Goal: Task Accomplishment & Management: Use online tool/utility

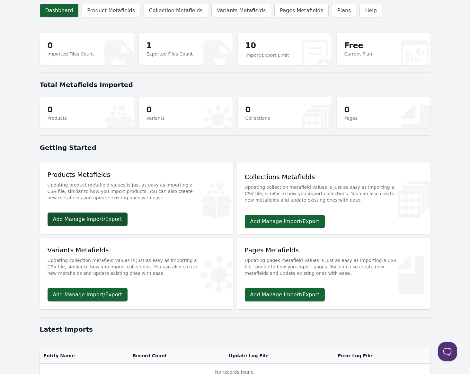
click at [78, 217] on link "Add Manage Import/Export" at bounding box center [88, 219] width 80 height 13
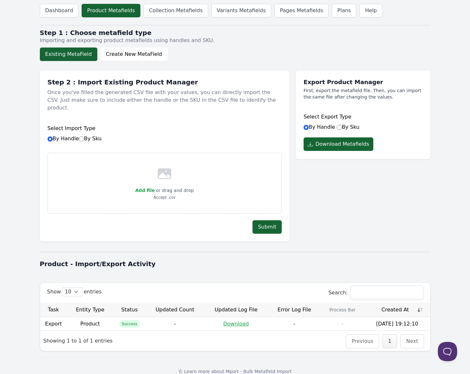
click at [193, 187] on div "Add file or drag and drop Accept .csv" at bounding box center [165, 183] width 234 height 61
click at [152, 188] on span "Add file" at bounding box center [144, 190] width 19 height 5
click at [154, 186] on input "Add file" at bounding box center [154, 186] width 0 height 0
type input "C:\fakepath\format_vertical.csv"
click at [257, 220] on button "Submit" at bounding box center [266, 226] width 29 height 13
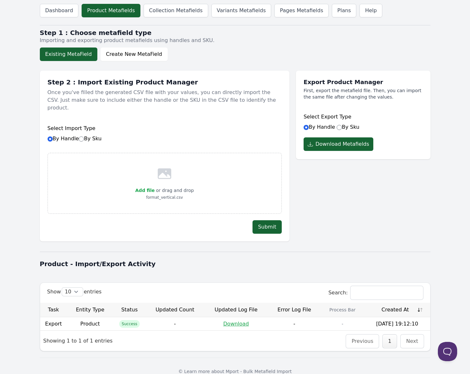
click at [78, 59] on button "Existing MetaField" at bounding box center [68, 54] width 57 height 13
click at [133, 57] on button "Create New MetaField" at bounding box center [133, 54] width 67 height 13
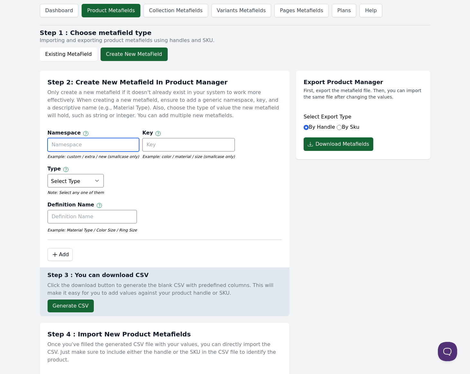
click at [94, 140] on input "text" at bounding box center [94, 144] width 92 height 13
click at [176, 142] on input "text" at bounding box center [188, 144] width 92 height 13
click at [104, 174] on select "Select Type True or False Color Date Date & Time Dimension Money Multi Line Tex…" at bounding box center [76, 180] width 57 height 13
click at [235, 126] on div "Namespace Namespace and key can only use letters, numbers, underscores, and das…" at bounding box center [165, 183] width 234 height 114
click at [71, 57] on button "Existing MetaField" at bounding box center [68, 54] width 57 height 13
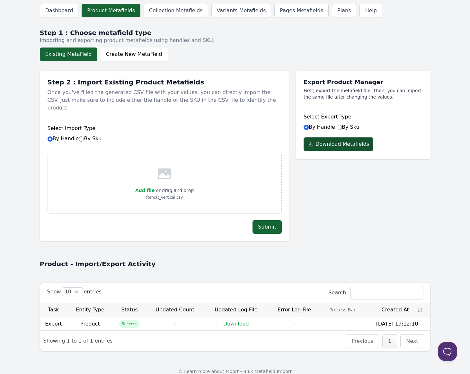
click at [345, 141] on button "Download Metafields" at bounding box center [338, 143] width 70 height 13
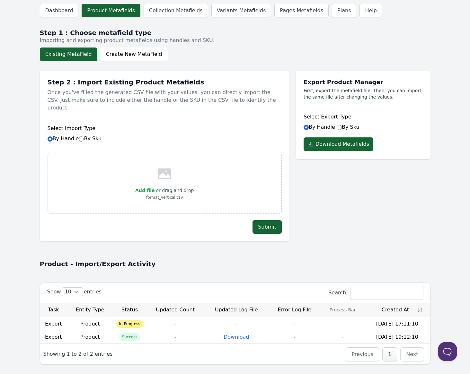
click at [239, 334] on link "Download" at bounding box center [236, 337] width 26 height 6
click at [121, 57] on button "Create New MetaField" at bounding box center [133, 54] width 67 height 13
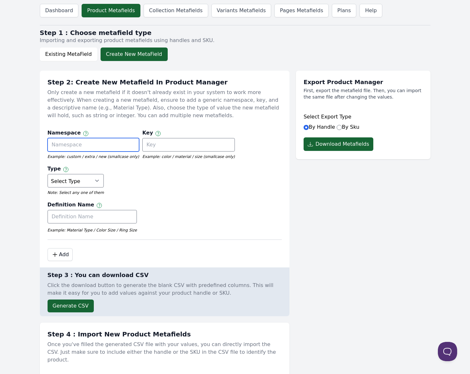
click at [84, 144] on input "text" at bounding box center [94, 144] width 92 height 13
click at [163, 145] on input "text" at bounding box center [188, 144] width 92 height 13
click at [73, 57] on button "Existing MetaField" at bounding box center [68, 54] width 57 height 13
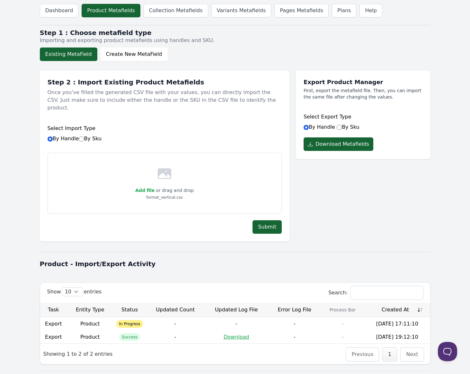
click at [71, 62] on div "Dashboard Product Metafields Collection Metafields Variants Metafields Pages Me…" at bounding box center [235, 199] width 411 height 398
click at [70, 57] on button "Existing MetaField" at bounding box center [68, 54] width 57 height 13
click at [146, 188] on span "Add file" at bounding box center [144, 190] width 19 height 5
click at [154, 186] on input "Add file" at bounding box center [154, 186] width 0 height 0
click at [122, 57] on button "Create New MetaField" at bounding box center [133, 54] width 67 height 13
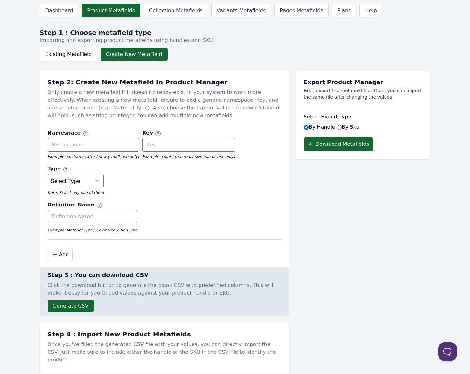
click at [61, 165] on p "Type" at bounding box center [54, 169] width 13 height 9
click at [104, 174] on select "Select Type True or False Color Date Date & Time Dimension Money Multi Line Tex…" at bounding box center [76, 180] width 57 height 13
click at [68, 14] on link "Dashboard" at bounding box center [59, 10] width 39 height 13
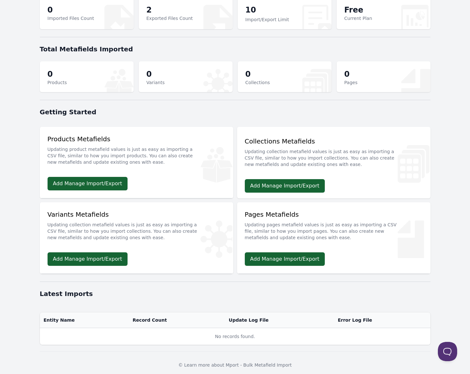
scroll to position [40, 0]
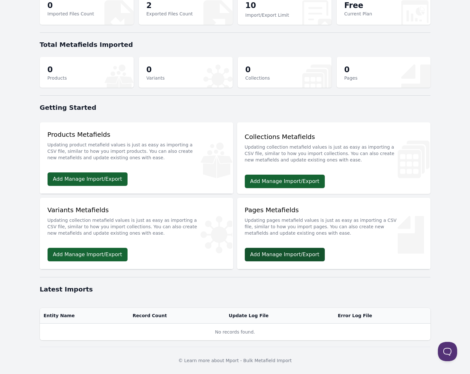
click at [277, 255] on link "Add Manage Import/Export" at bounding box center [285, 254] width 80 height 13
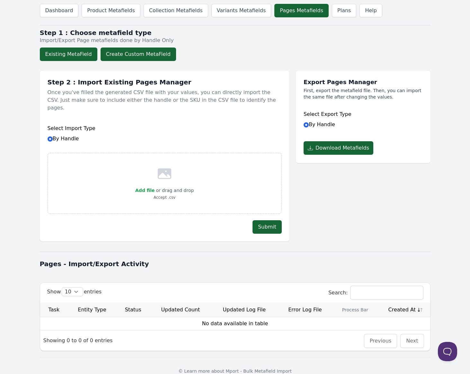
click at [139, 53] on button "Create Custom MetaField" at bounding box center [137, 54] width 75 height 13
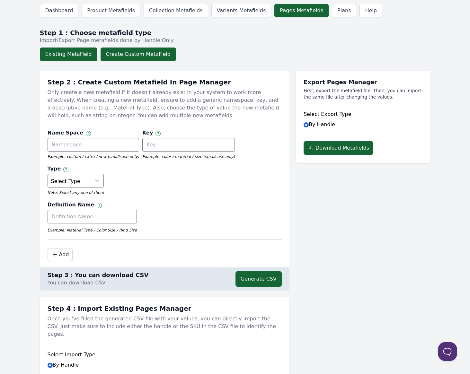
click at [61, 50] on button "Existing MetaField" at bounding box center [68, 54] width 57 height 13
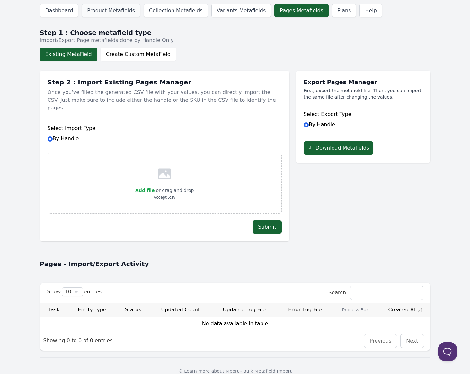
click at [108, 12] on link "Product Metafields" at bounding box center [111, 10] width 58 height 13
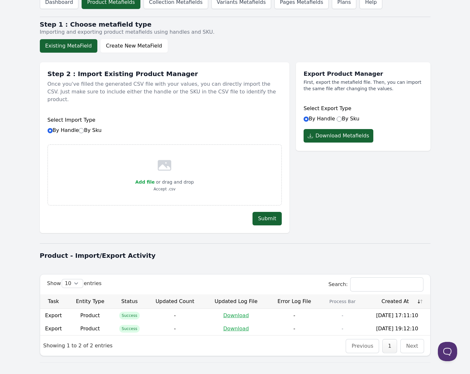
scroll to position [16, 0]
